Goal: Task Accomplishment & Management: Use online tool/utility

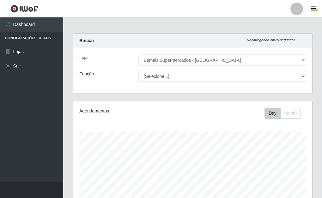
select select "249"
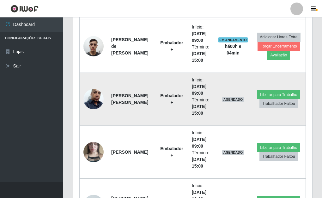
scroll to position [316, 0]
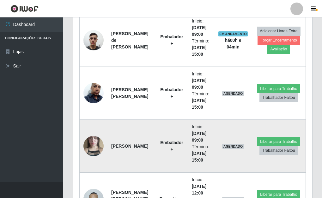
click at [85, 148] on img at bounding box center [93, 146] width 20 height 36
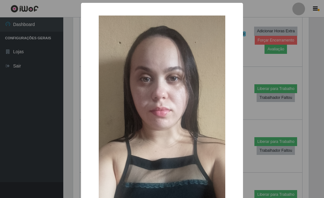
click at [75, 140] on div "× OK Cancel" at bounding box center [162, 99] width 324 height 198
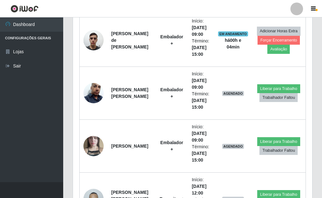
scroll to position [131, 239]
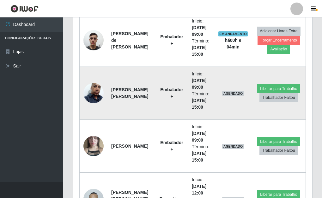
click at [94, 96] on img at bounding box center [93, 93] width 20 height 36
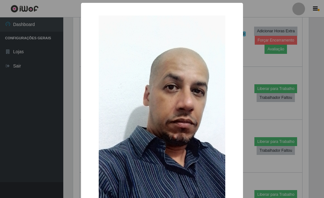
click at [73, 108] on div "× OK Cancel" at bounding box center [162, 99] width 324 height 198
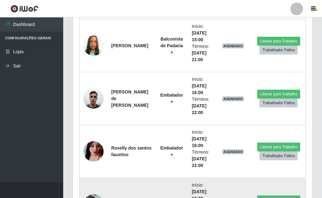
scroll to position [627, 0]
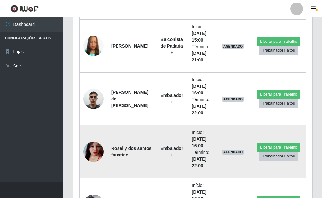
click at [93, 150] on img at bounding box center [93, 151] width 20 height 36
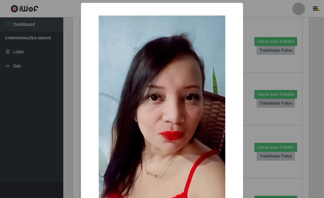
click at [77, 142] on div "× OK Cancel" at bounding box center [162, 99] width 324 height 198
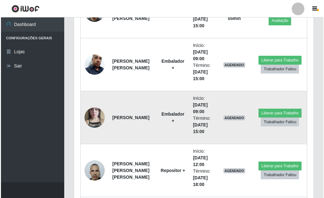
scroll to position [348, 0]
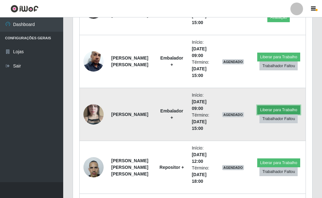
click at [271, 110] on button "Liberar para Trabalho" at bounding box center [278, 109] width 43 height 9
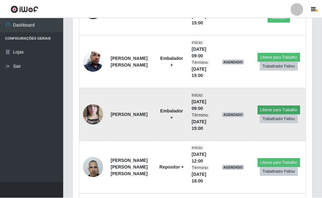
scroll to position [131, 235]
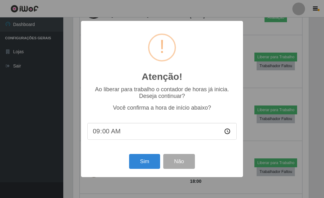
click at [131, 131] on input "09:00" at bounding box center [161, 131] width 149 height 17
type input "08:43"
click at [136, 163] on button "Sim" at bounding box center [144, 161] width 31 height 15
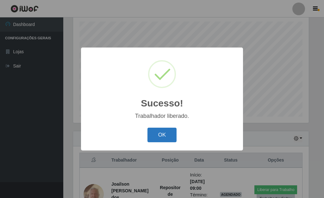
click at [158, 138] on button "OK" at bounding box center [161, 134] width 29 height 15
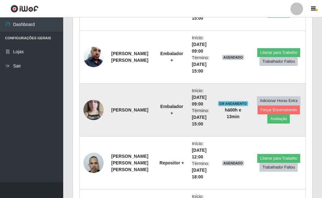
scroll to position [363, 0]
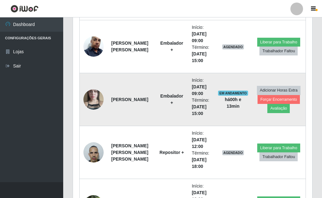
click at [94, 99] on img at bounding box center [93, 99] width 20 height 36
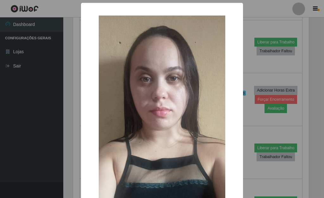
click at [241, 120] on div "× OK Cancel" at bounding box center [162, 99] width 324 height 198
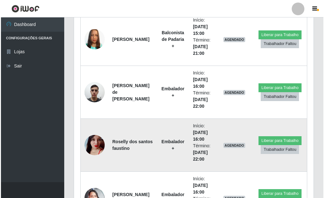
scroll to position [647, 0]
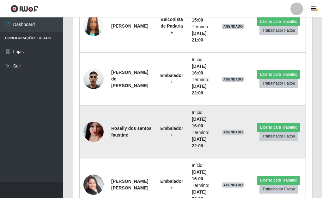
click at [86, 133] on img at bounding box center [93, 131] width 20 height 36
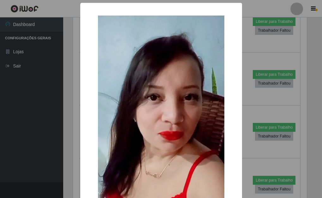
scroll to position [131, 235]
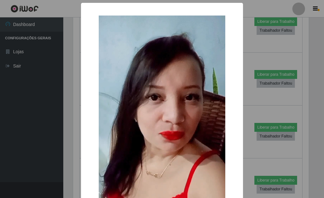
click at [244, 147] on div "× OK Cancel" at bounding box center [162, 99] width 324 height 198
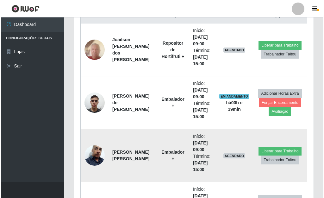
scroll to position [311, 0]
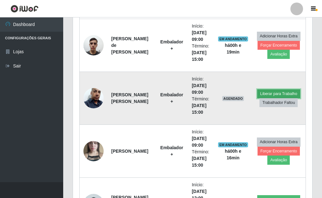
click at [273, 93] on button "Liberar para Trabalho" at bounding box center [278, 93] width 43 height 9
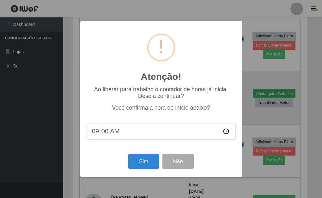
scroll to position [131, 235]
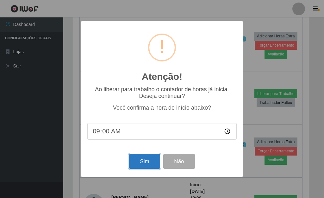
click at [136, 168] on button "Sim" at bounding box center [144, 161] width 31 height 15
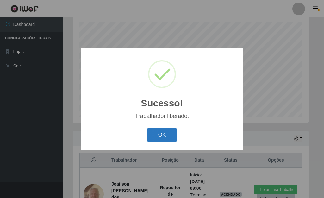
click at [155, 139] on button "OK" at bounding box center [161, 134] width 29 height 15
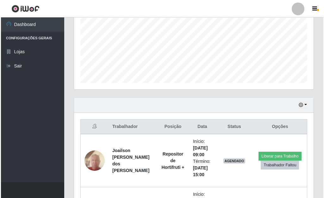
scroll to position [173, 0]
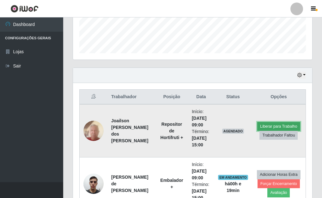
click at [260, 125] on button "Liberar para Trabalho" at bounding box center [278, 126] width 43 height 9
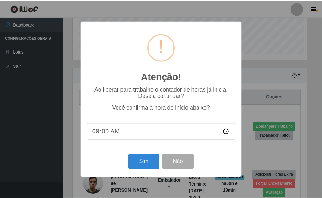
scroll to position [131, 235]
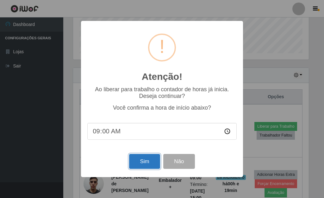
click at [148, 157] on button "Sim" at bounding box center [144, 161] width 31 height 15
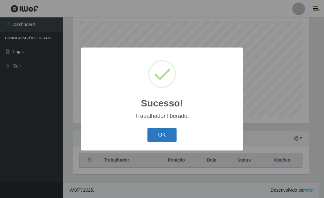
click at [161, 134] on button "OK" at bounding box center [161, 134] width 29 height 15
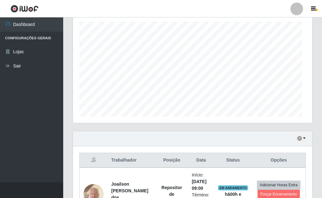
scroll to position [131, 239]
drag, startPoint x: 303, startPoint y: 138, endPoint x: 295, endPoint y: 137, distance: 8.0
click at [302, 137] on button "button" at bounding box center [301, 138] width 9 height 7
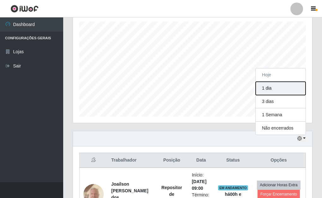
click at [266, 87] on button "1 dia" at bounding box center [281, 88] width 50 height 13
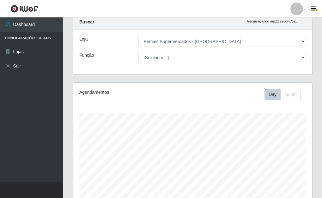
scroll to position [0, 0]
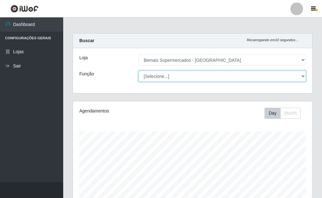
click at [304, 75] on select "[Selecione...] ASG ASG + ASG ++ Auxiliar de Depósito Auxiliar de Depósito + Aux…" at bounding box center [222, 75] width 168 height 11
click at [138, 70] on select "[Selecione...] ASG ASG + ASG ++ Auxiliar de Depósito Auxiliar de Depósito + Aux…" at bounding box center [222, 75] width 168 height 11
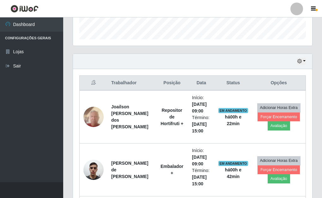
scroll to position [190, 0]
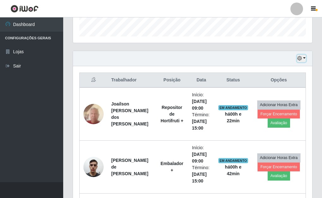
click at [306, 59] on button "button" at bounding box center [301, 58] width 9 height 7
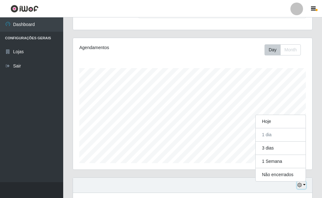
scroll to position [0, 0]
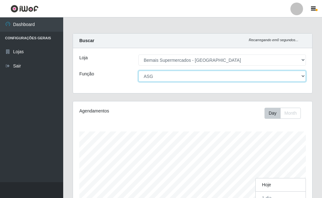
drag, startPoint x: 302, startPoint y: 76, endPoint x: 291, endPoint y: 76, distance: 11.4
click at [303, 76] on select "[Selecione...] ASG ASG + ASG ++ Auxiliar de Depósito Auxiliar de Depósito + Aux…" at bounding box center [222, 75] width 168 height 11
click at [138, 70] on select "[Selecione...] ASG ASG + ASG ++ Auxiliar de Depósito Auxiliar de Depósito + Aux…" at bounding box center [222, 75] width 168 height 11
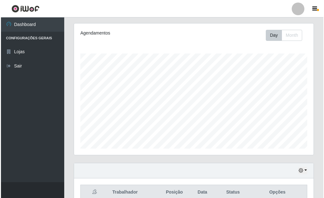
scroll to position [215, 0]
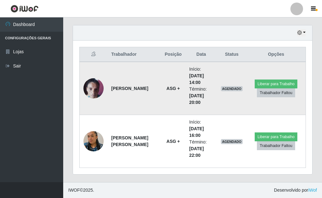
click at [91, 92] on img at bounding box center [93, 88] width 20 height 27
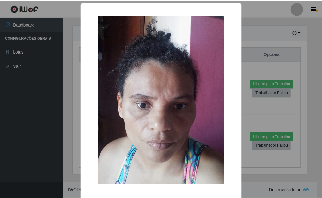
scroll to position [131, 235]
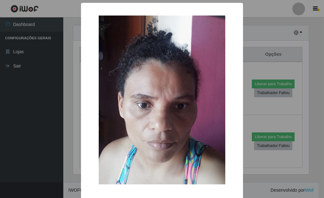
click at [248, 115] on div "× OK Cancel" at bounding box center [162, 99] width 324 height 198
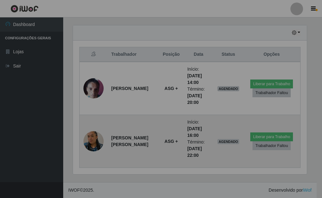
scroll to position [131, 239]
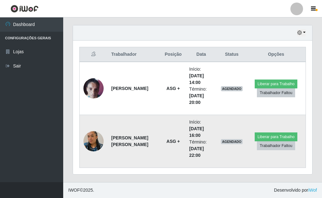
click at [96, 137] on img at bounding box center [93, 141] width 20 height 36
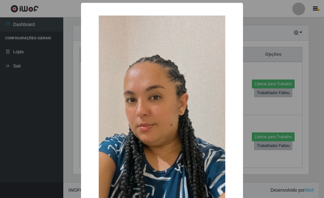
click at [240, 108] on div "× OK Cancel" at bounding box center [162, 140] width 162 height 275
click at [224, 113] on div "×" at bounding box center [161, 127] width 149 height 237
click at [248, 112] on div "× OK Cancel" at bounding box center [162, 99] width 324 height 198
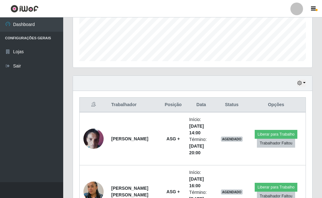
scroll to position [152, 0]
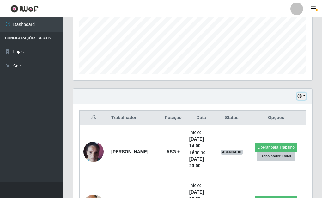
click at [302, 94] on icon "button" at bounding box center [299, 96] width 4 height 4
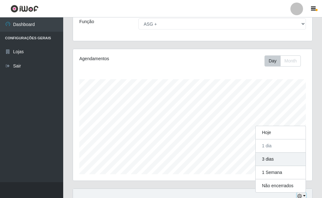
scroll to position [26, 0]
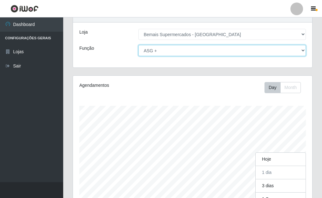
click at [304, 50] on select "[Selecione...] ASG ASG + ASG ++ Auxiliar de Depósito Auxiliar de Depósito + Aux…" at bounding box center [222, 50] width 168 height 11
click at [138, 45] on select "[Selecione...] ASG ASG + ASG ++ Auxiliar de Depósito Auxiliar de Depósito + Aux…" at bounding box center [222, 50] width 168 height 11
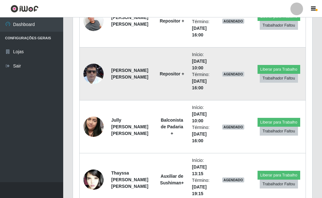
scroll to position [1675, 0]
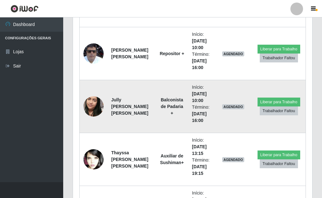
click at [97, 103] on img at bounding box center [93, 106] width 20 height 36
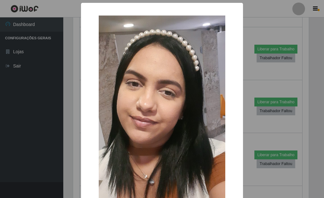
click at [242, 114] on div "× OK Cancel" at bounding box center [162, 99] width 324 height 198
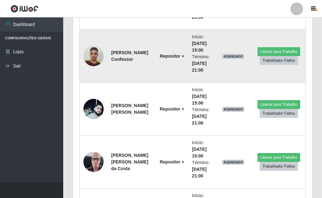
scroll to position [1897, 0]
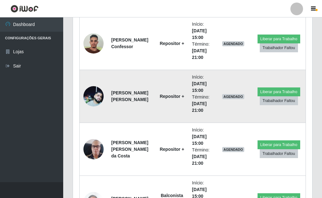
click at [93, 96] on img at bounding box center [93, 96] width 20 height 20
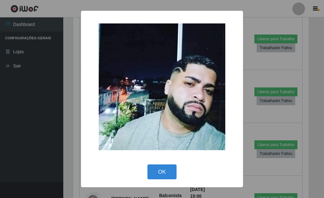
click at [247, 113] on div "× OK Cancel" at bounding box center [162, 99] width 324 height 198
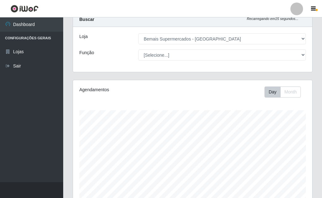
scroll to position [0, 0]
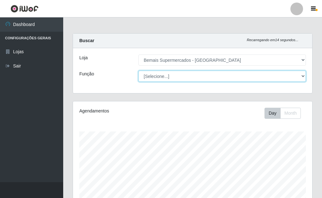
click at [303, 75] on select "[Selecione...] ASG ASG + ASG ++ Auxiliar de Depósito Auxiliar de Depósito + Aux…" at bounding box center [222, 75] width 168 height 11
click at [138, 70] on select "[Selecione...] ASG ASG + ASG ++ Auxiliar de Depósito Auxiliar de Depósito + Aux…" at bounding box center [222, 75] width 168 height 11
click at [303, 75] on select "[Selecione...] ASG ASG + ASG ++ Auxiliar de Depósito Auxiliar de Depósito + Aux…" at bounding box center [222, 75] width 168 height 11
click at [138, 70] on select "[Selecione...] ASG ASG + ASG ++ Auxiliar de Depósito Auxiliar de Depósito + Aux…" at bounding box center [222, 75] width 168 height 11
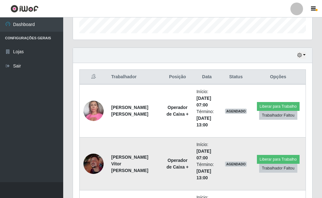
scroll to position [206, 0]
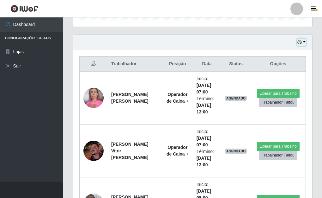
click at [301, 40] on button "button" at bounding box center [301, 42] width 9 height 7
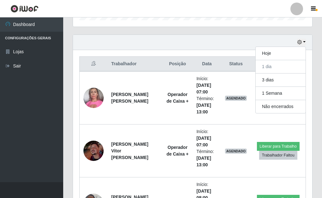
click at [293, 36] on div "Hoje 1 dia 3 dias 1 Semana Não encerrados" at bounding box center [192, 42] width 239 height 15
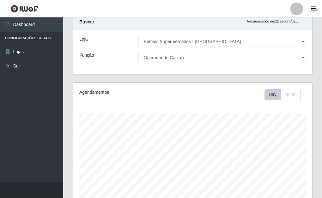
scroll to position [32, 0]
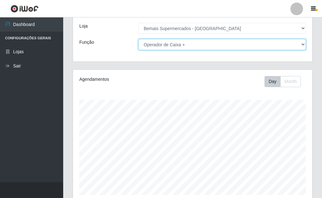
click at [303, 45] on select "[Selecione...] ASG ASG + ASG ++ Auxiliar de Depósito Auxiliar de Depósito + Aux…" at bounding box center [222, 44] width 168 height 11
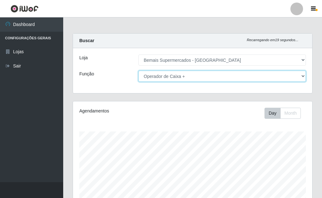
click at [301, 76] on select "[Selecione...] ASG ASG + ASG ++ Auxiliar de Depósito Auxiliar de Depósito + Aux…" at bounding box center [222, 75] width 168 height 11
select select "[Selecione...]"
click at [138, 70] on select "[Selecione...] ASG ASG + ASG ++ Auxiliar de Depósito Auxiliar de Depósito + Aux…" at bounding box center [222, 75] width 168 height 11
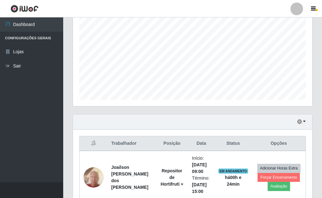
scroll to position [158, 0]
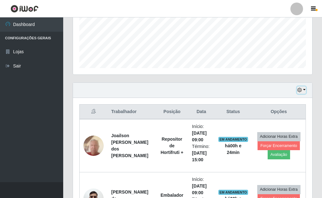
click at [305, 89] on button "button" at bounding box center [301, 89] width 9 height 7
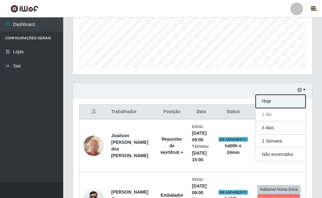
click at [266, 99] on button "Hoje" at bounding box center [281, 101] width 50 height 13
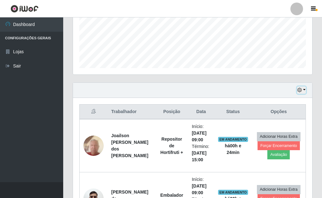
click at [303, 92] on button "button" at bounding box center [301, 89] width 9 height 7
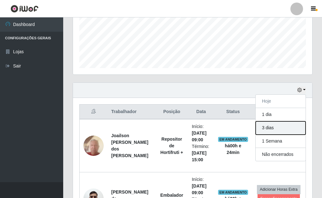
click at [266, 130] on button "3 dias" at bounding box center [281, 127] width 50 height 13
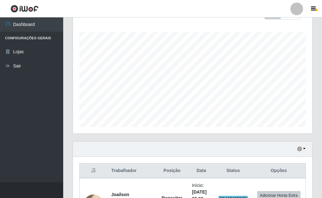
scroll to position [0, 0]
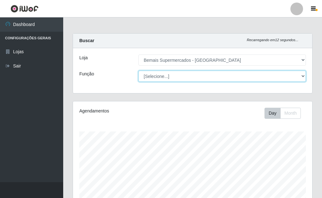
click at [304, 76] on select "[Selecione...] ASG ASG + ASG ++ Auxiliar de Depósito Auxiliar de Depósito + Aux…" at bounding box center [222, 75] width 168 height 11
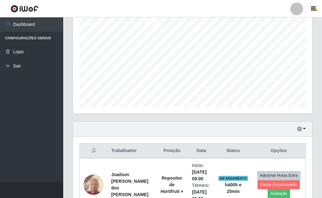
scroll to position [158, 0]
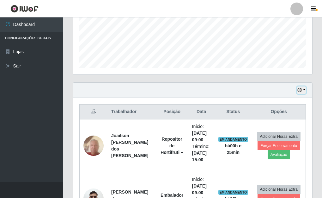
click at [303, 92] on button "button" at bounding box center [301, 89] width 9 height 7
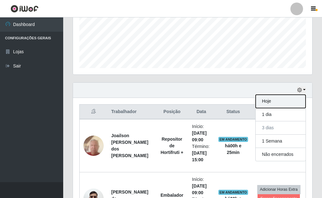
click at [283, 99] on button "Hoje" at bounding box center [281, 101] width 50 height 13
